Goal: Information Seeking & Learning: Learn about a topic

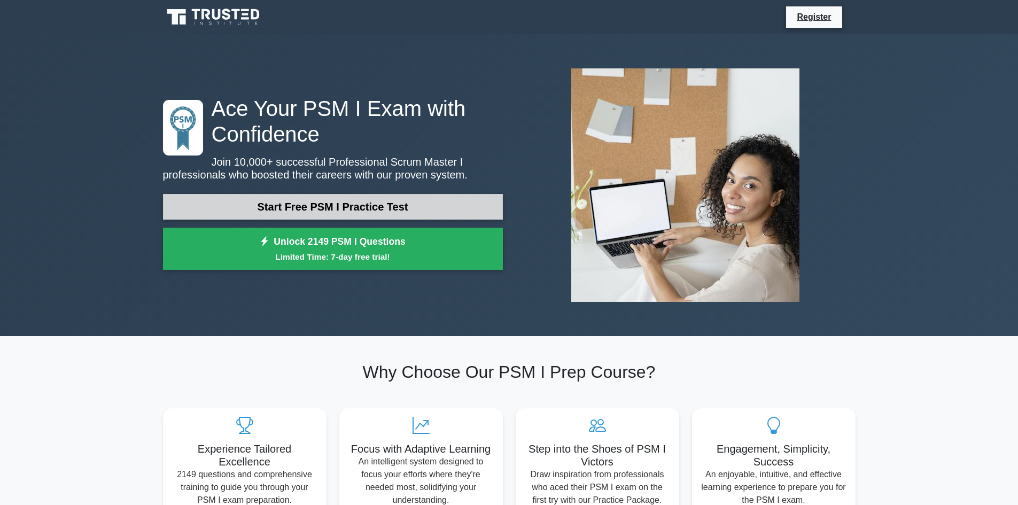
click at [406, 208] on link "Start Free PSM I Practice Test" at bounding box center [333, 207] width 340 height 26
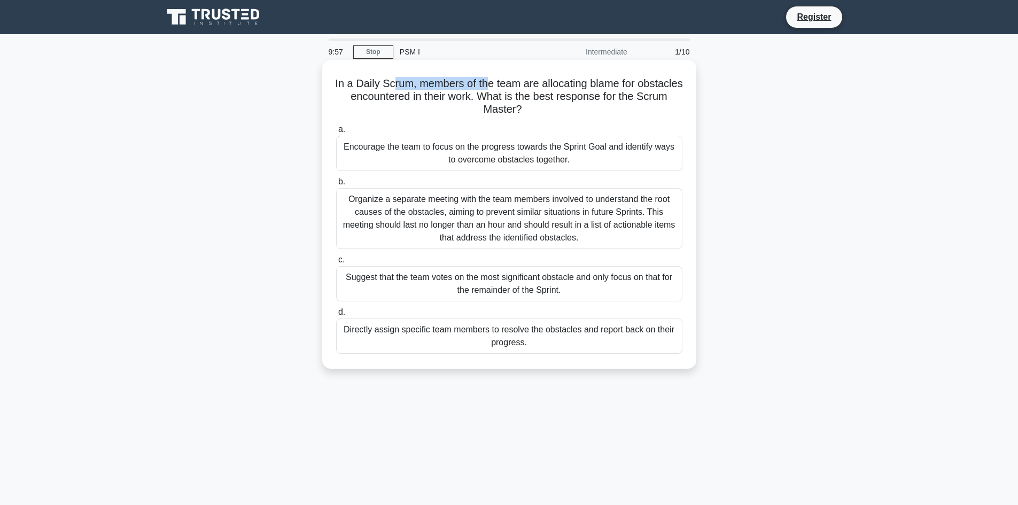
drag, startPoint x: 412, startPoint y: 85, endPoint x: 512, endPoint y: 88, distance: 100.0
click at [509, 87] on h5 "In a Daily Scrum, members of the team are allocating blame for obstacles encoun…" at bounding box center [509, 97] width 348 height 40
click at [517, 90] on h5 "In a Daily Scrum, members of the team are allocating blame for obstacles encoun…" at bounding box center [509, 97] width 348 height 40
click at [569, 149] on div "Encourage the team to focus on the progress towards the Sprint Goal and identif…" at bounding box center [509, 153] width 346 height 35
click at [336, 133] on input "a. Encourage the team to focus on the progress towards the Sprint Goal and iden…" at bounding box center [336, 129] width 0 height 7
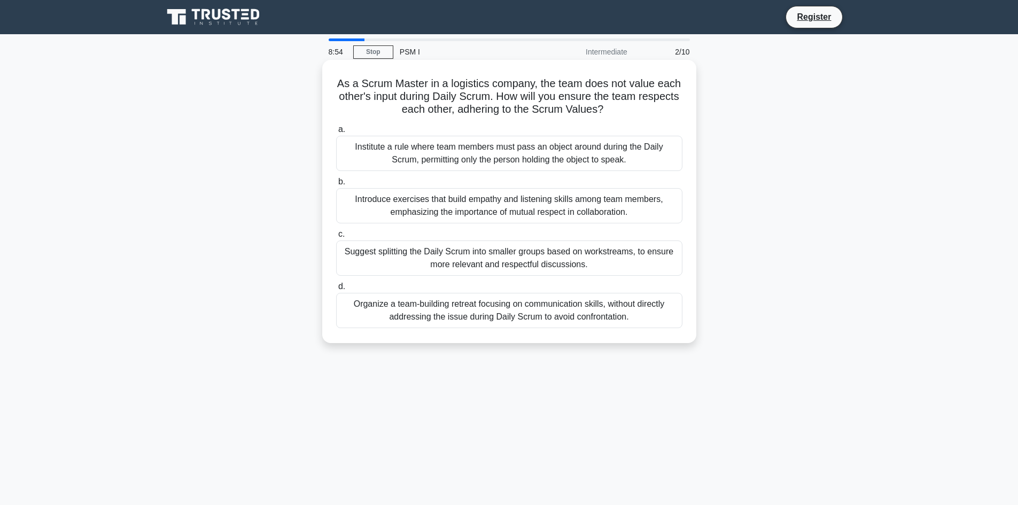
drag, startPoint x: 364, startPoint y: 300, endPoint x: 370, endPoint y: 301, distance: 6.0
click at [493, 204] on div "Introduce exercises that build empathy and listening skills among team members,…" at bounding box center [509, 205] width 346 height 35
click at [336, 185] on input "b. Introduce exercises that build empathy and listening skills among team membe…" at bounding box center [336, 181] width 0 height 7
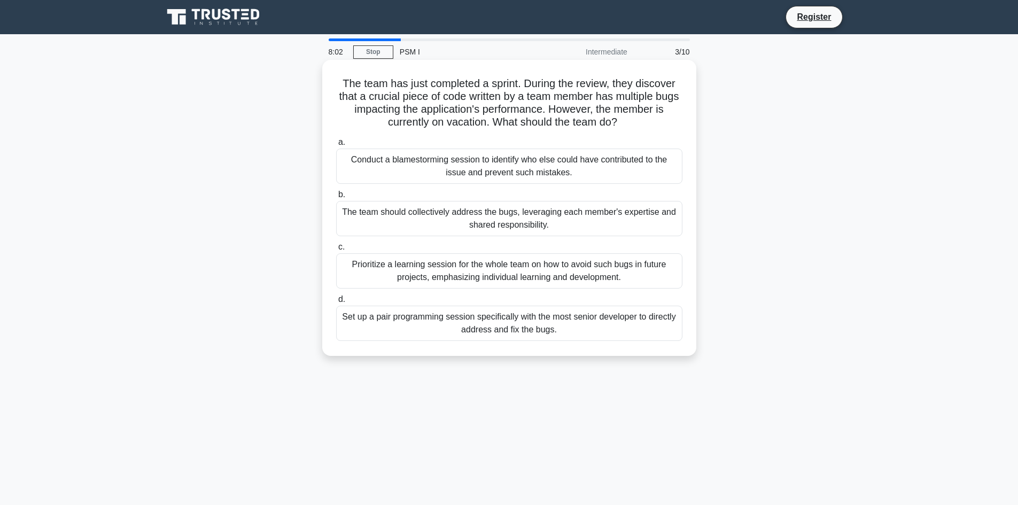
click at [482, 210] on div "The team should collectively address the bugs, leveraging each member's experti…" at bounding box center [509, 218] width 346 height 35
click at [336, 198] on input "b. The team should collectively address the bugs, leveraging each member's expe…" at bounding box center [336, 194] width 0 height 7
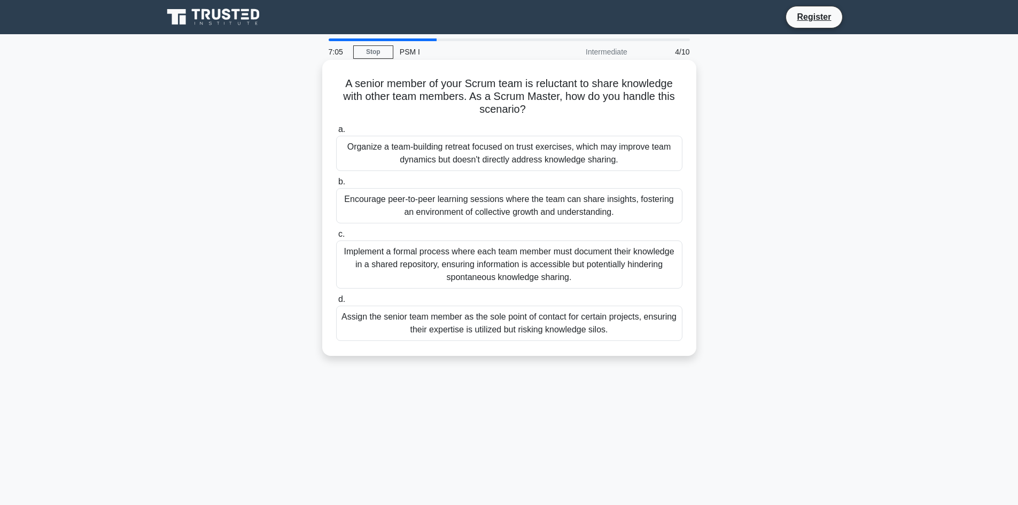
click at [517, 217] on div "Encourage peer-to-peer learning sessions where the team can share insights, fos…" at bounding box center [509, 205] width 346 height 35
click at [336, 185] on input "b. Encourage peer-to-peer learning sessions where the team can share insights, …" at bounding box center [336, 181] width 0 height 7
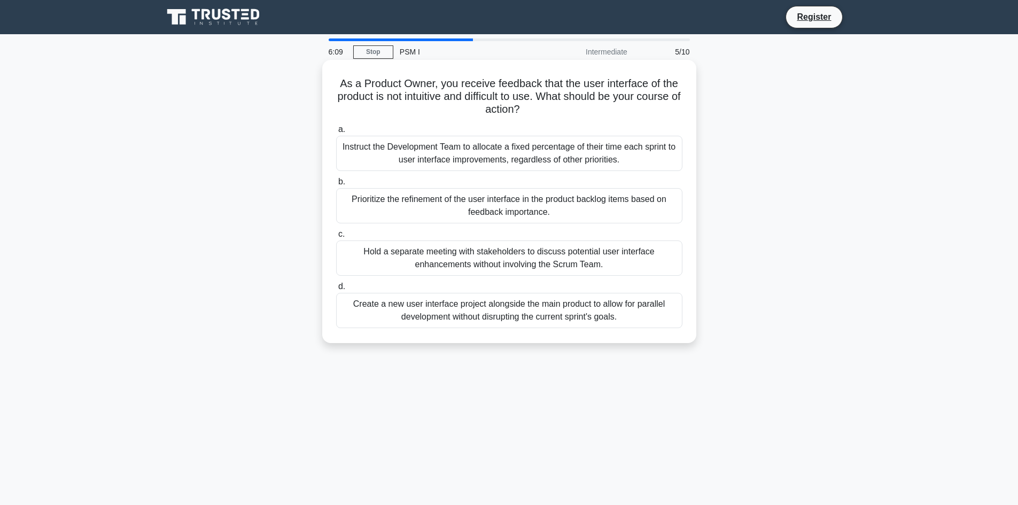
click at [455, 197] on div "Prioritize the refinement of the user interface in the product backlog items ba…" at bounding box center [509, 205] width 346 height 35
click at [456, 197] on div "Prioritize the refinement of the user interface in the product backlog items ba…" at bounding box center [509, 205] width 346 height 35
click at [336, 185] on input "b. Prioritize the refinement of the user interface in the product backlog items…" at bounding box center [336, 181] width 0 height 7
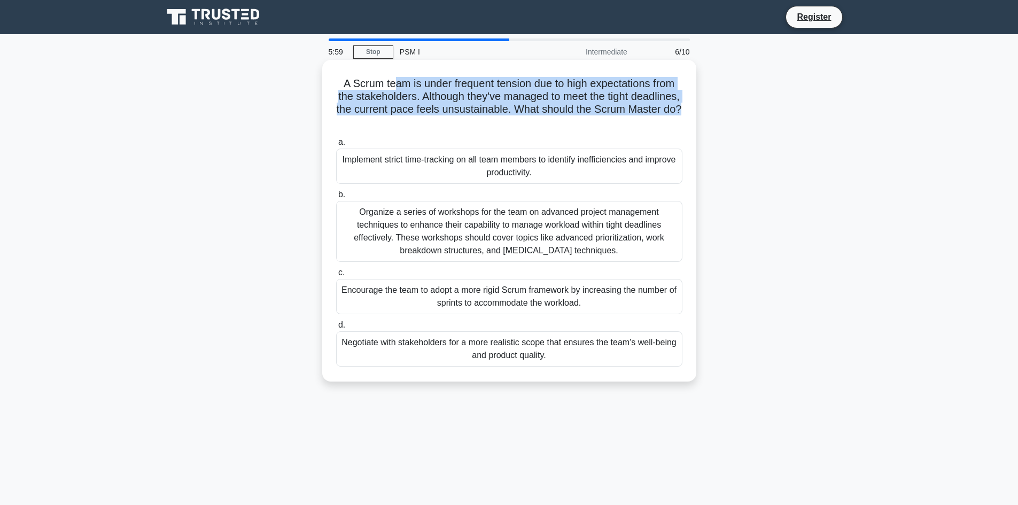
drag, startPoint x: 415, startPoint y: 84, endPoint x: 529, endPoint y: 120, distance: 119.6
click at [529, 120] on h5 "A Scrum team is under frequent tension due to high expectations from the stakeh…" at bounding box center [509, 103] width 348 height 52
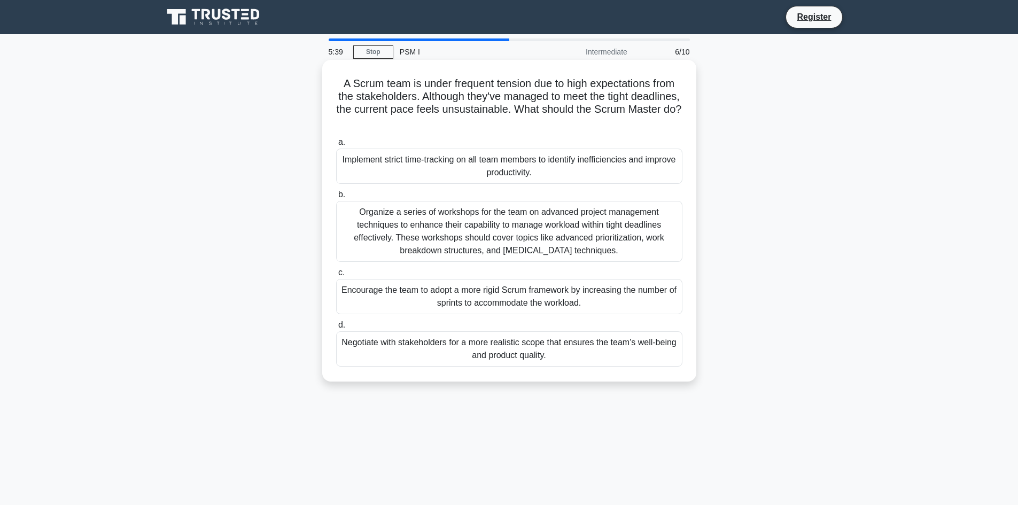
click at [573, 347] on div "Negotiate with stakeholders for a more realistic scope that ensures the team's …" at bounding box center [509, 348] width 346 height 35
click at [336, 329] on input "d. Negotiate with stakeholders for a more realistic scope that ensures the team…" at bounding box center [336, 325] width 0 height 7
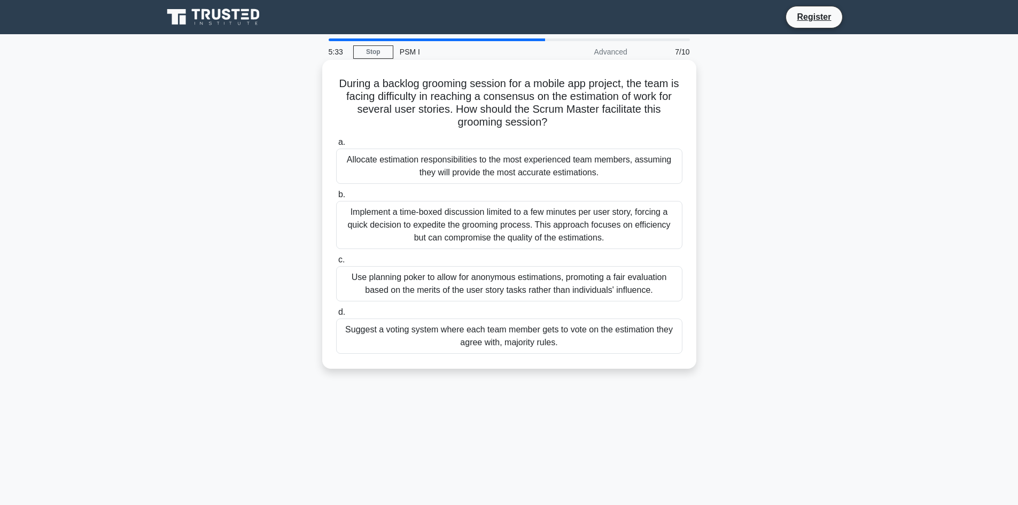
drag, startPoint x: 376, startPoint y: 97, endPoint x: 548, endPoint y: 117, distance: 173.2
click at [548, 117] on h5 "During a backlog grooming session for a mobile app project, the team is facing …" at bounding box center [509, 103] width 348 height 52
click at [548, 116] on h5 "During a backlog grooming session for a mobile app project, the team is facing …" at bounding box center [509, 103] width 348 height 52
click at [472, 278] on div "Use planning poker to allow for anonymous estimations, promoting a fair evaluat…" at bounding box center [509, 283] width 346 height 35
click at [336, 263] on input "c. Use planning poker to allow for anonymous estimations, promoting a fair eval…" at bounding box center [336, 259] width 0 height 7
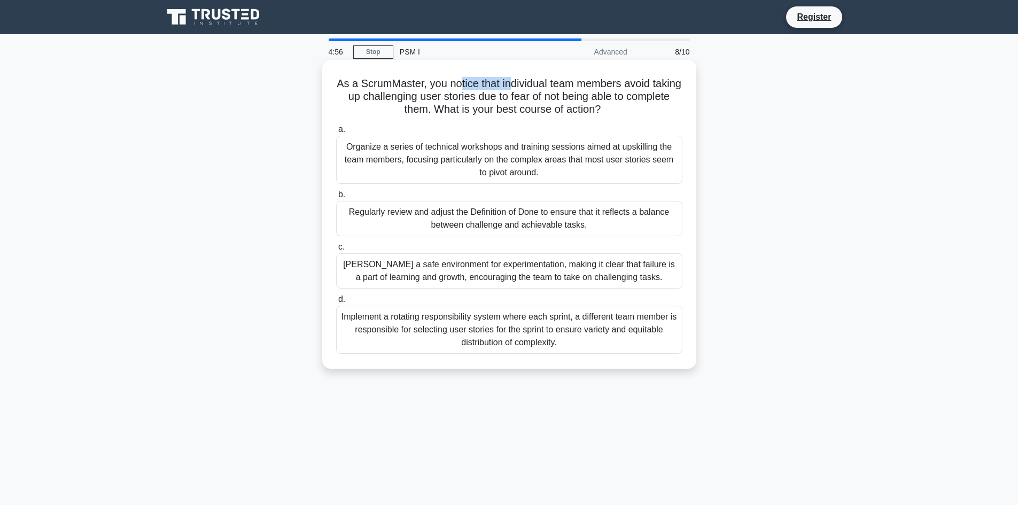
drag, startPoint x: 485, startPoint y: 88, endPoint x: 526, endPoint y: 88, distance: 40.6
click at [526, 88] on h5 "As a ScrumMaster, you notice that individual team members avoid taking up chall…" at bounding box center [509, 97] width 348 height 40
click at [477, 219] on div "Regularly review and adjust the Definition of Done to ensure that it reflects a…" at bounding box center [509, 218] width 346 height 35
click at [336, 198] on input "b. Regularly review and adjust the Definition of Done to ensure that it reflect…" at bounding box center [336, 194] width 0 height 7
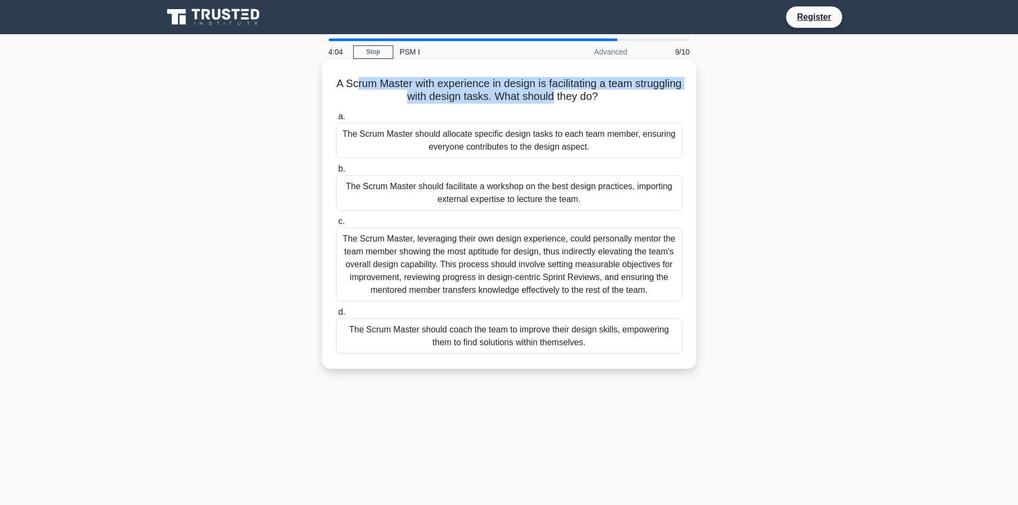
drag, startPoint x: 376, startPoint y: 85, endPoint x: 579, endPoint y: 97, distance: 203.3
click at [579, 97] on h5 "A Scrum Master with experience in design is facilitating a team struggling with…" at bounding box center [509, 90] width 348 height 27
click at [580, 95] on h5 "A Scrum Master with experience in design is facilitating a team struggling with…" at bounding box center [509, 90] width 348 height 27
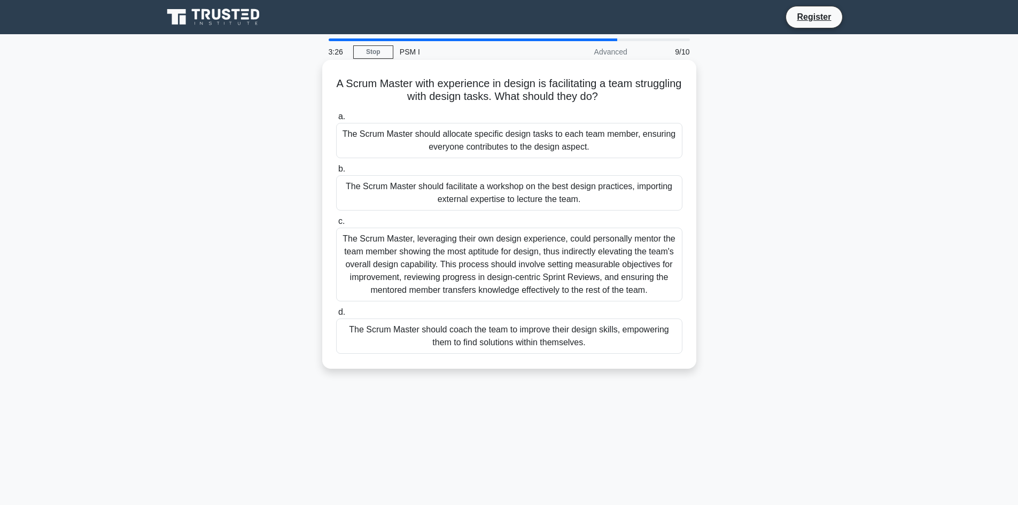
click at [596, 335] on div "The Scrum Master should coach the team to improve their design skills, empoweri…" at bounding box center [509, 335] width 346 height 35
click at [336, 316] on input "d. The Scrum Master should coach the team to improve their design skills, empow…" at bounding box center [336, 312] width 0 height 7
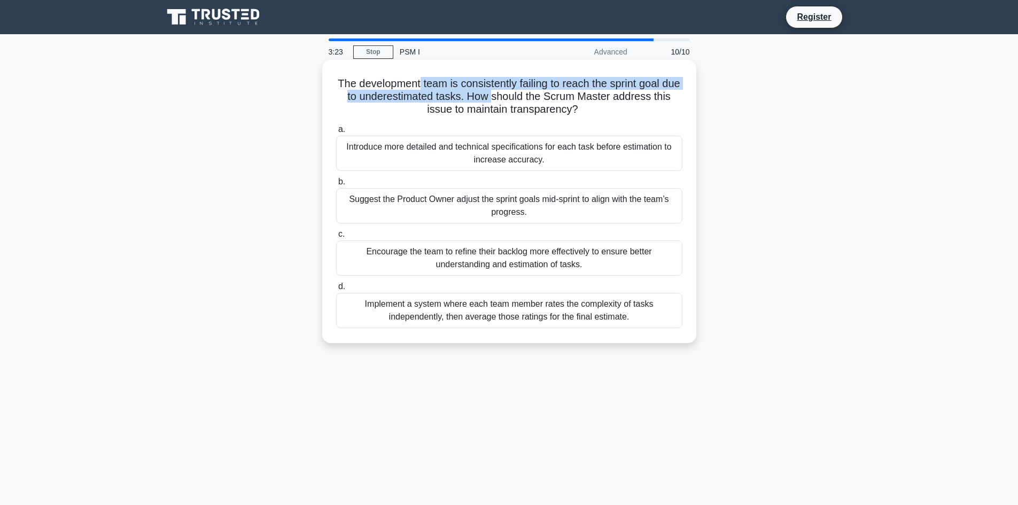
drag, startPoint x: 459, startPoint y: 97, endPoint x: 512, endPoint y: 98, distance: 52.9
click at [512, 98] on h5 "The development team is consistently failing to reach the sprint goal due to un…" at bounding box center [509, 97] width 348 height 40
click at [512, 97] on h5 "The development team is consistently failing to reach the sprint goal due to un…" at bounding box center [509, 97] width 348 height 40
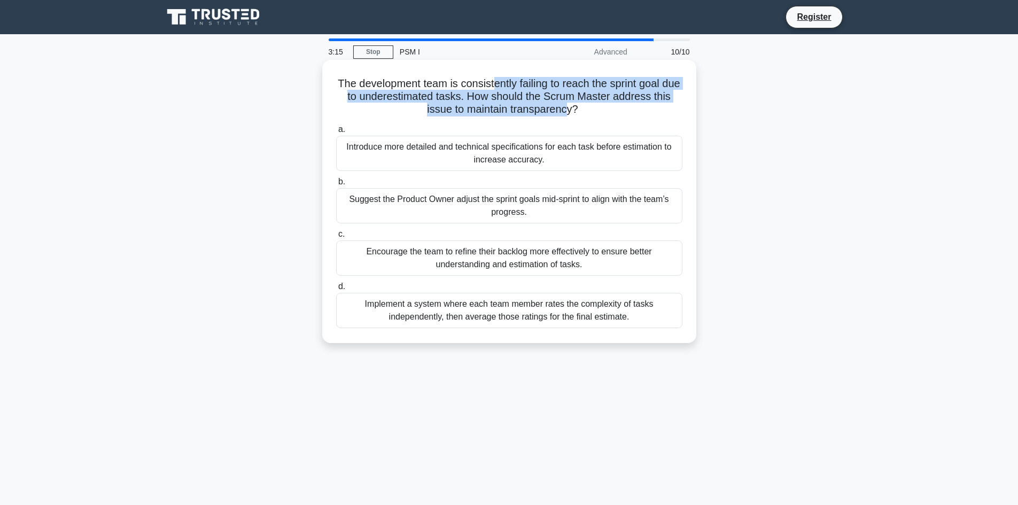
drag, startPoint x: 503, startPoint y: 83, endPoint x: 574, endPoint y: 106, distance: 74.7
click at [578, 107] on h5 "The development team is consistently failing to reach the sprint goal due to un…" at bounding box center [509, 97] width 348 height 40
click at [574, 106] on h5 "The development team is consistently failing to reach the sprint goal due to un…" at bounding box center [509, 97] width 348 height 40
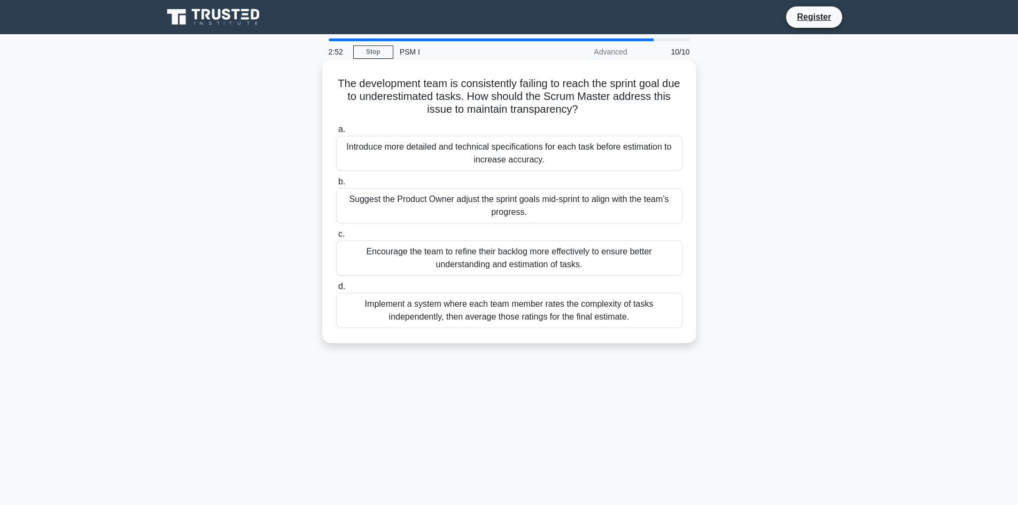
click at [434, 251] on div "Encourage the team to refine their backlog more effectively to ensure better un…" at bounding box center [509, 257] width 346 height 35
click at [336, 238] on input "c. Encourage the team to refine their backlog more effectively to ensure better…" at bounding box center [336, 234] width 0 height 7
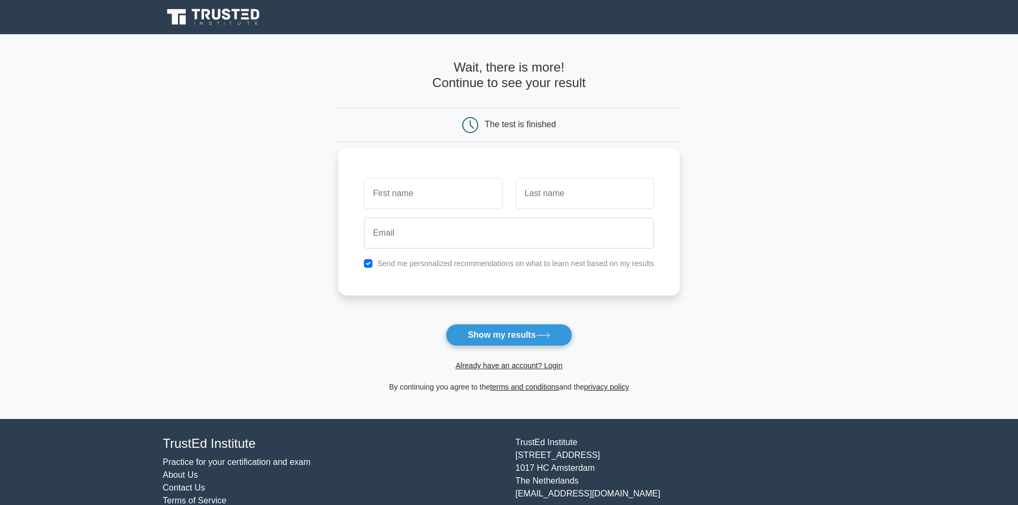
click at [448, 265] on label "Send me personalized recommendations on what to learn next based on my results" at bounding box center [515, 263] width 277 height 9
click at [371, 261] on input "checkbox" at bounding box center [368, 263] width 9 height 9
checkbox input "false"
click at [503, 335] on button "Show my results" at bounding box center [509, 335] width 126 height 22
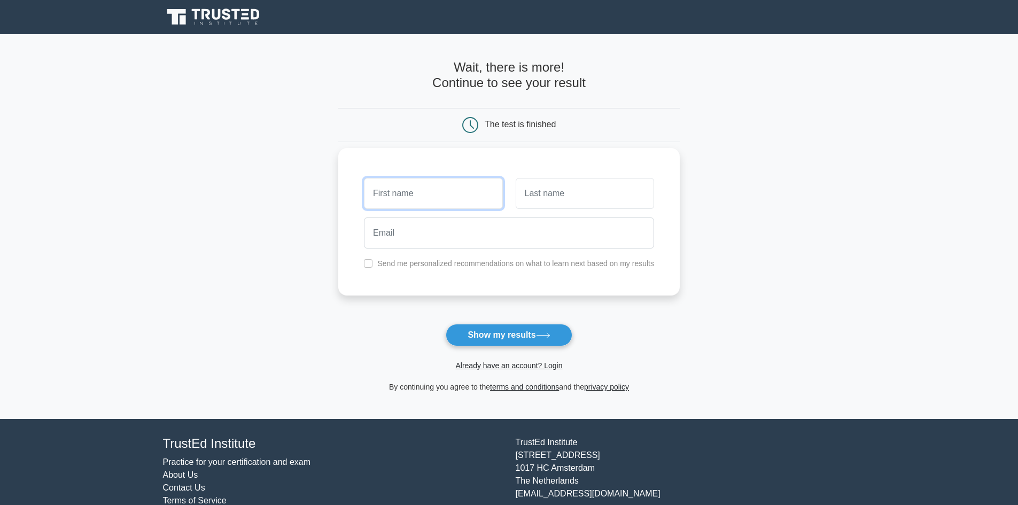
click at [447, 208] on input "text" at bounding box center [433, 193] width 138 height 31
type input "toto"
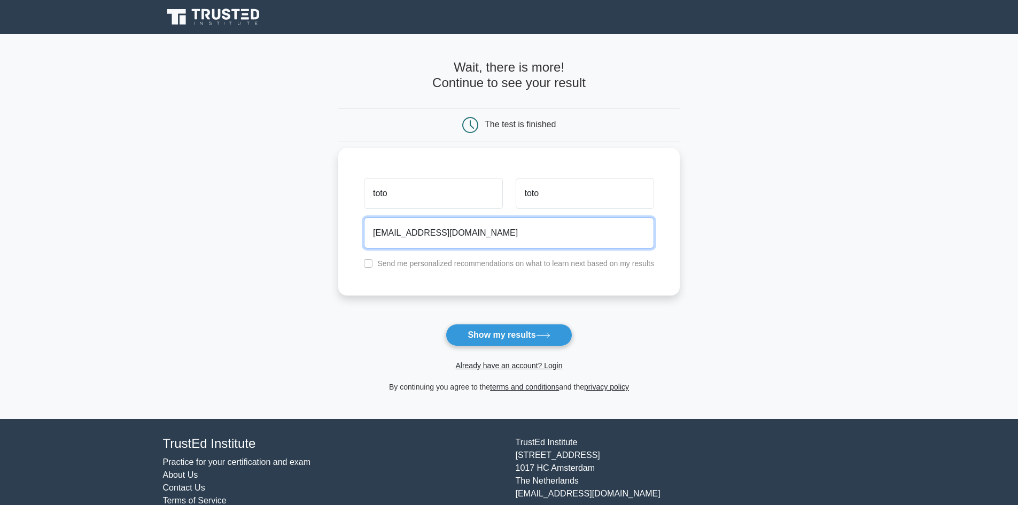
type input "tototototo@gmail.com"
click at [446, 324] on button "Show my results" at bounding box center [509, 335] width 126 height 22
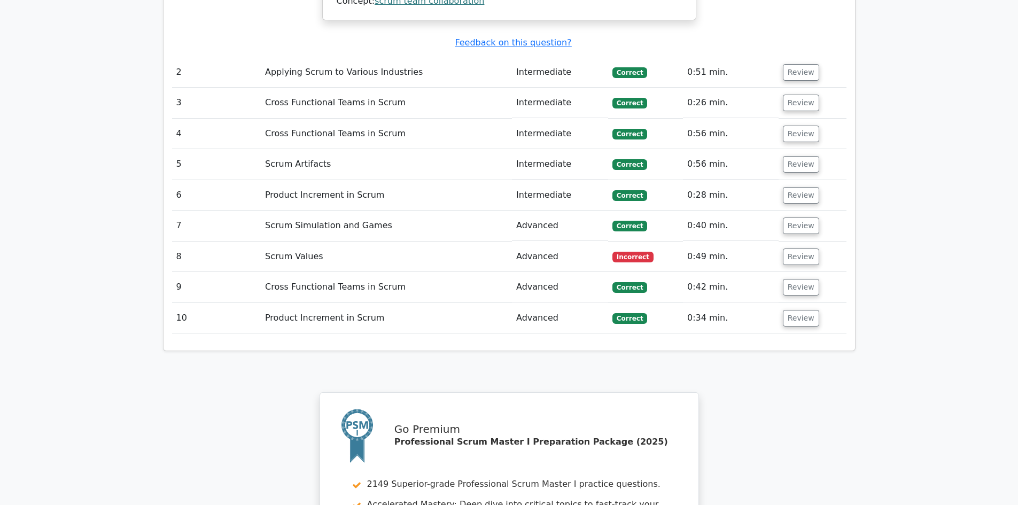
scroll to position [1389, 0]
drag, startPoint x: 268, startPoint y: 208, endPoint x: 294, endPoint y: 214, distance: 26.8
click at [273, 242] on td "Scrum Values" at bounding box center [386, 257] width 251 height 30
click at [802, 249] on button "Review" at bounding box center [801, 257] width 36 height 17
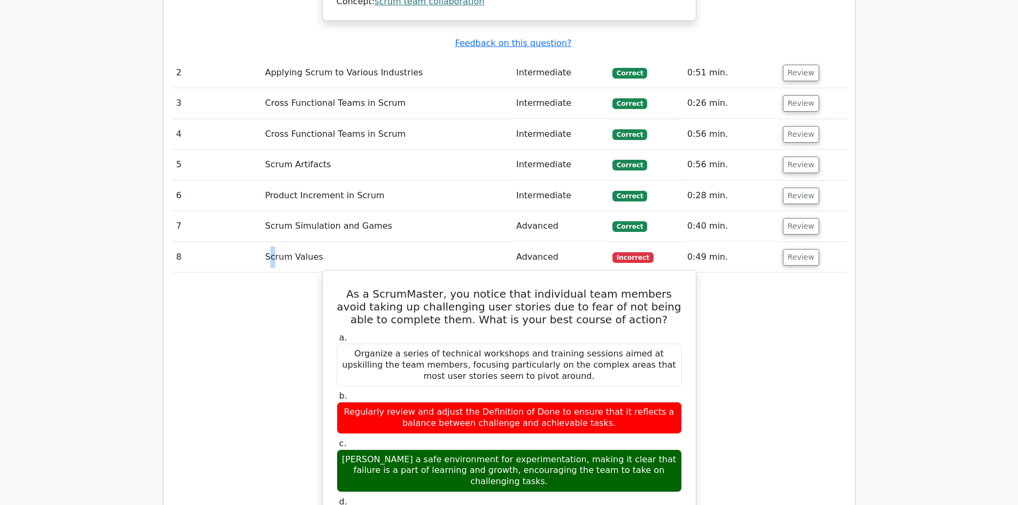
drag, startPoint x: 364, startPoint y: 411, endPoint x: 616, endPoint y: 421, distance: 252.3
click at [616, 449] on div "Foster a safe environment for experimentation, making it clear that failure is …" at bounding box center [509, 470] width 345 height 43
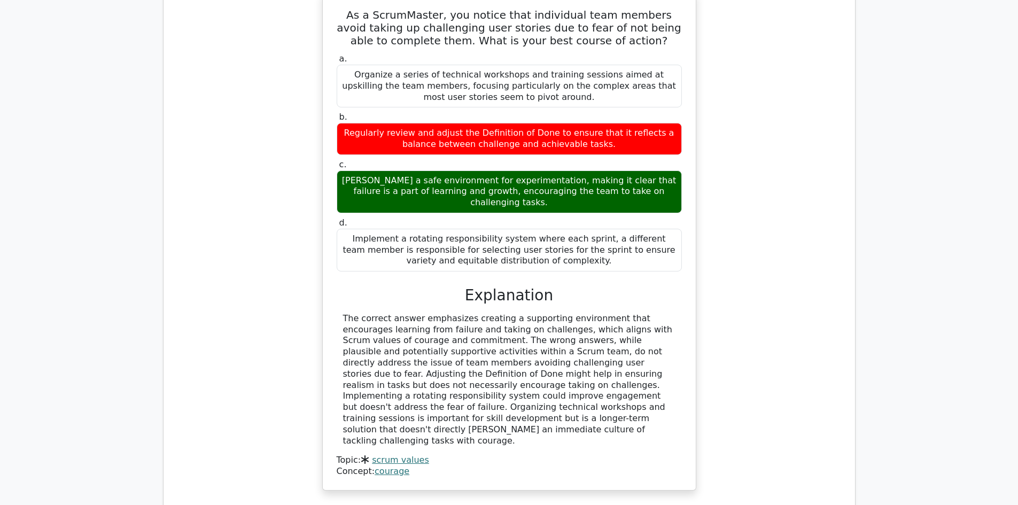
scroll to position [1710, 0]
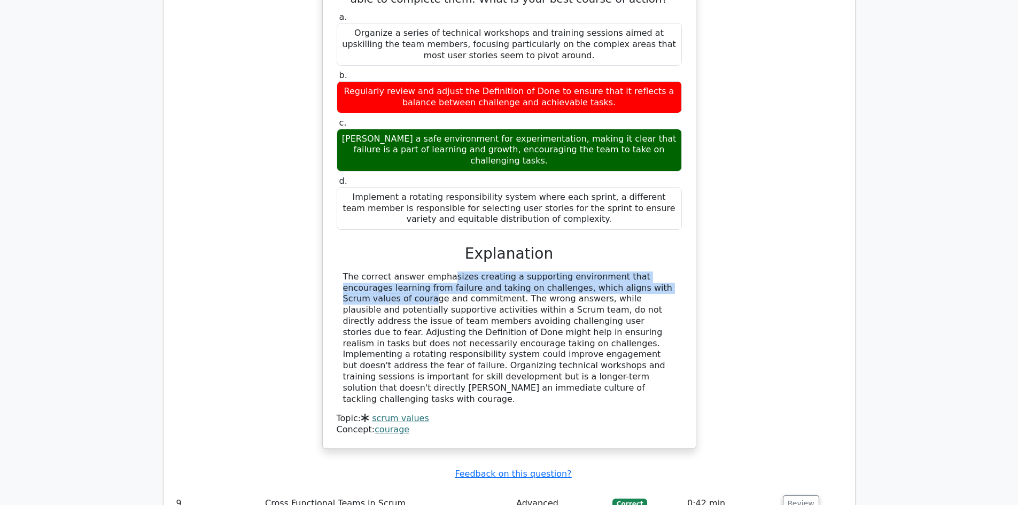
drag, startPoint x: 374, startPoint y: 216, endPoint x: 603, endPoint y: 222, distance: 228.7
click at [603, 271] on div "The correct answer emphasizes creating a supporting environment that encourages…" at bounding box center [509, 338] width 332 height 134
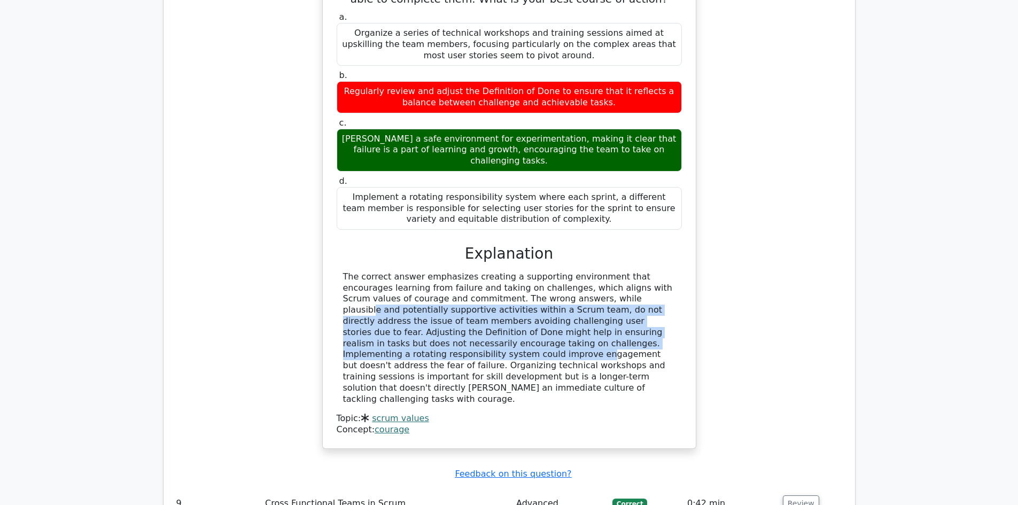
drag, startPoint x: 520, startPoint y: 243, endPoint x: 560, endPoint y: 286, distance: 58.2
click at [560, 286] on div "The correct answer emphasizes creating a supporting environment that encourages…" at bounding box center [509, 338] width 332 height 134
click at [545, 285] on div "The correct answer emphasizes creating a supporting environment that encourages…" at bounding box center [509, 338] width 332 height 134
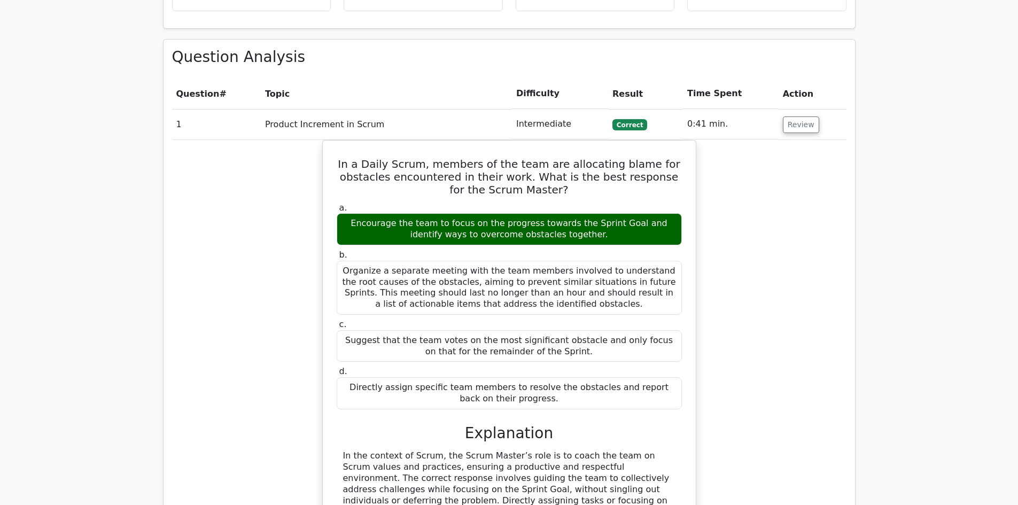
scroll to position [801, 0]
